Goal: Information Seeking & Learning: Find specific fact

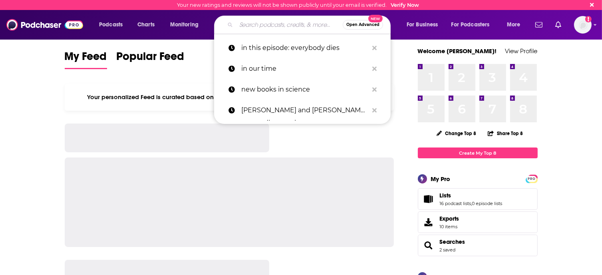
click at [283, 27] on input "Search podcasts, credits, & more..." at bounding box center [289, 24] width 107 height 13
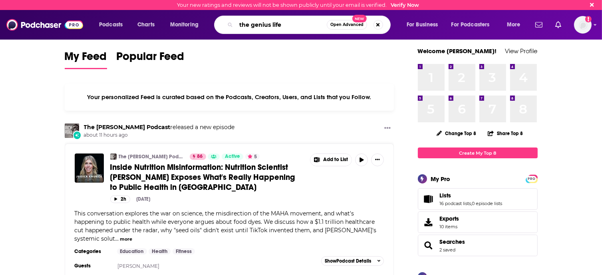
type input "the genius life"
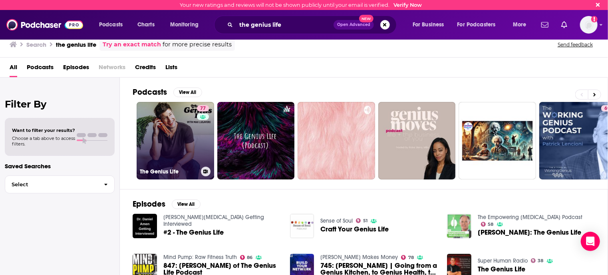
click at [152, 135] on link "77 The Genius Life" at bounding box center [176, 141] width 78 height 78
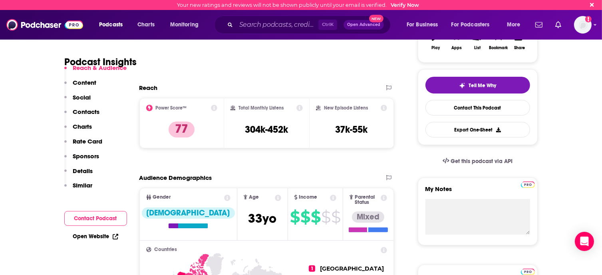
scroll to position [147, 0]
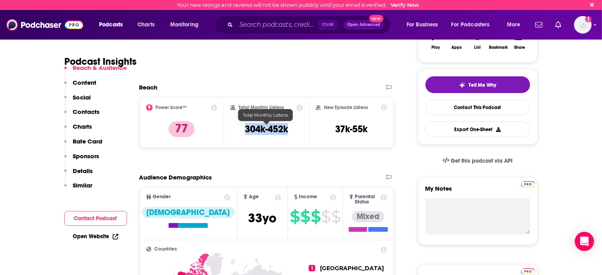
drag, startPoint x: 246, startPoint y: 128, endPoint x: 296, endPoint y: 127, distance: 49.6
click at [296, 127] on div "Total Monthly Listens 304k-452k" at bounding box center [267, 122] width 72 height 37
copy h3 "304k-452k"
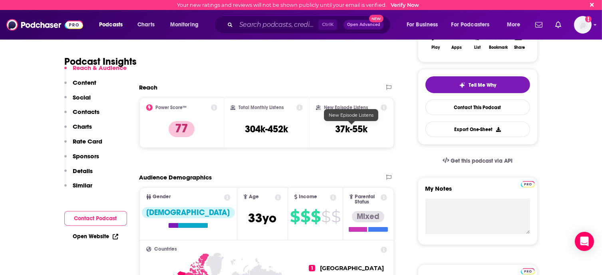
click at [348, 130] on h3 "37k-55k" at bounding box center [352, 129] width 32 height 12
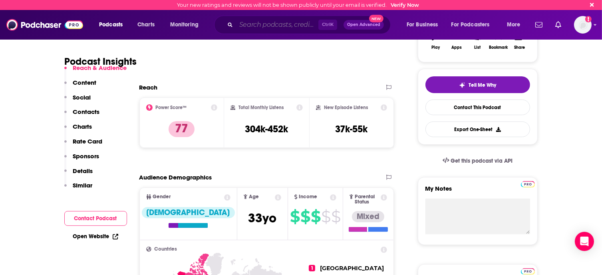
click at [280, 28] on input "Search podcasts, credits, & more..." at bounding box center [277, 24] width 82 height 13
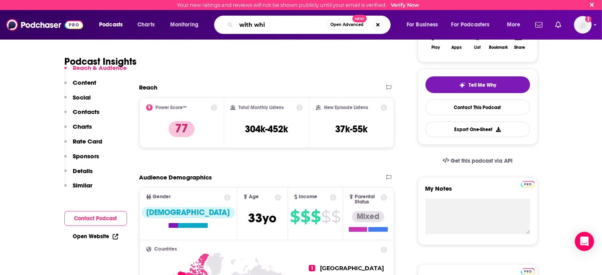
type input "with [PERSON_NAME]"
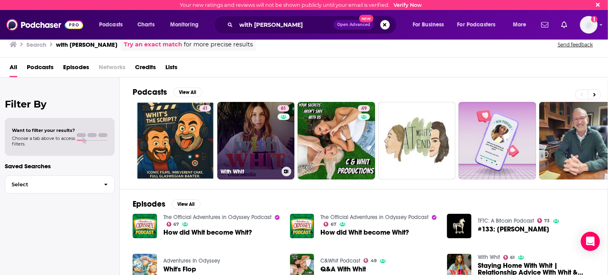
click at [246, 140] on link "61 With Whit" at bounding box center [256, 141] width 78 height 78
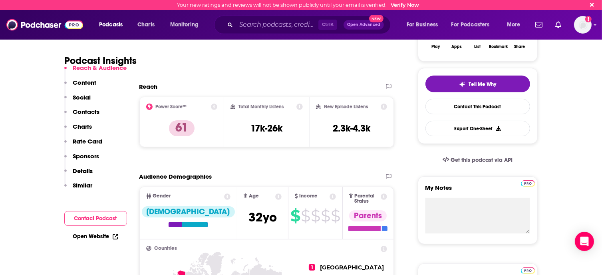
scroll to position [148, 0]
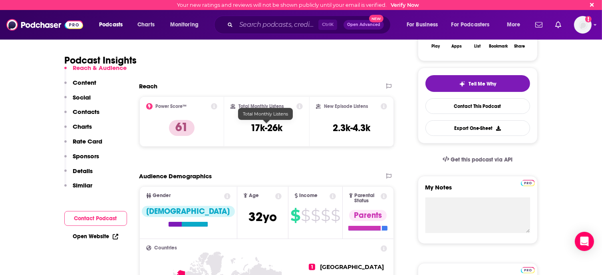
click at [262, 129] on h3 "17k-26k" at bounding box center [267, 128] width 32 height 12
click at [267, 128] on h3 "17k-26k" at bounding box center [267, 128] width 32 height 12
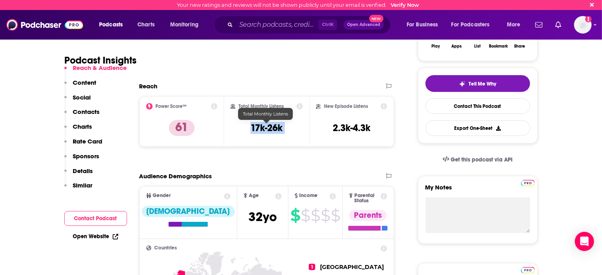
copy div "17k-26k"
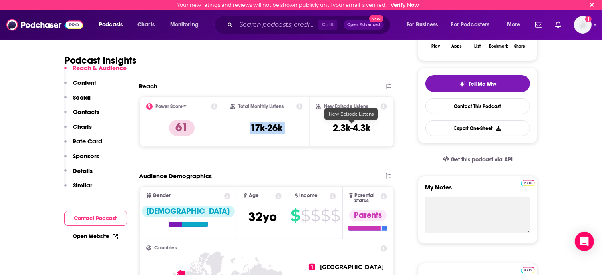
click at [352, 123] on div at bounding box center [351, 120] width 7 height 7
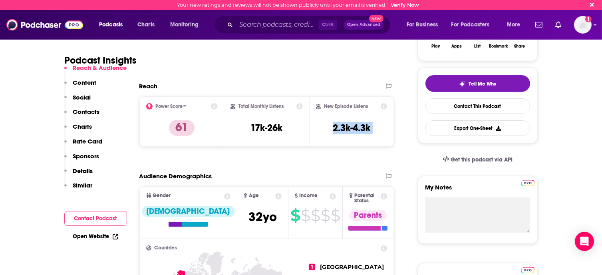
click at [352, 123] on h3 "2.3k-4.3k" at bounding box center [352, 128] width 38 height 12
copy div "2.3k-4.3k Export One-Sheet"
